Goal: Task Accomplishment & Management: Manage account settings

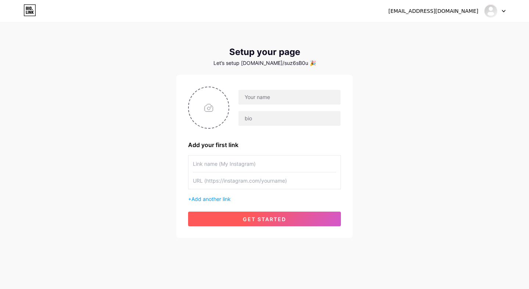
click at [304, 220] on button "get started" at bounding box center [264, 219] width 153 height 15
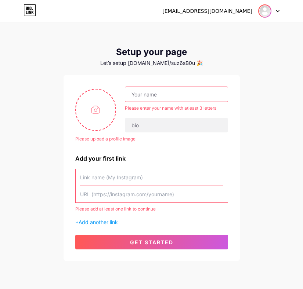
click at [268, 11] on img at bounding box center [265, 11] width 12 height 12
click at [234, 53] on li "Logout" at bounding box center [233, 50] width 91 height 20
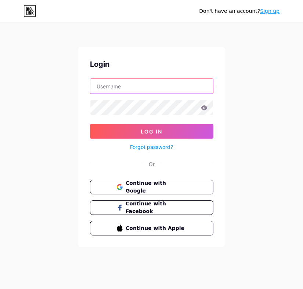
type input "[EMAIL_ADDRESS][DOMAIN_NAME]"
